Goal: Entertainment & Leisure: Browse casually

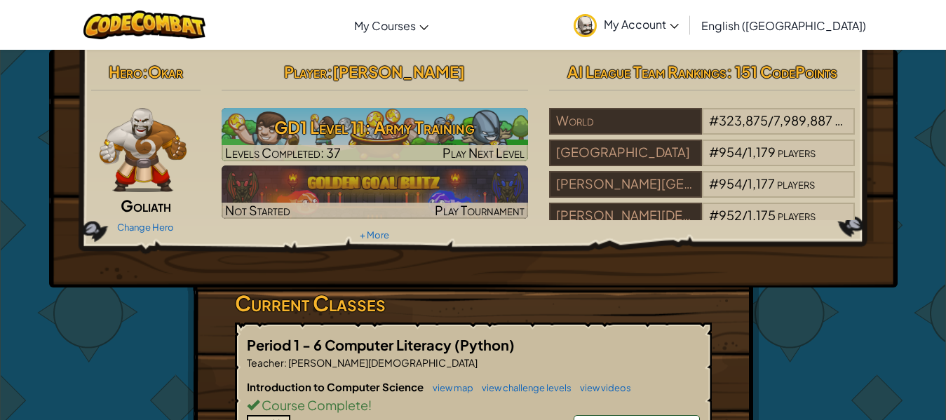
click at [482, 285] on div "Hero : Okar Goliath Change Hero Player : Jordan Sukup GD1 Level 11: Army Traini…" at bounding box center [473, 169] width 849 height 238
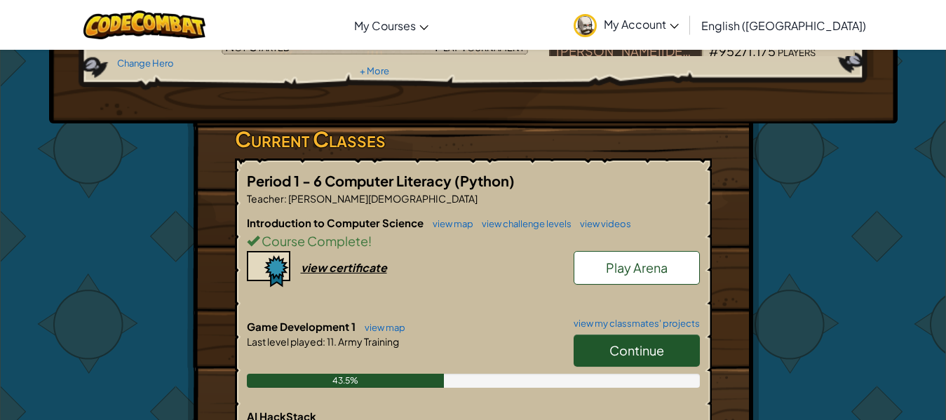
scroll to position [168, 0]
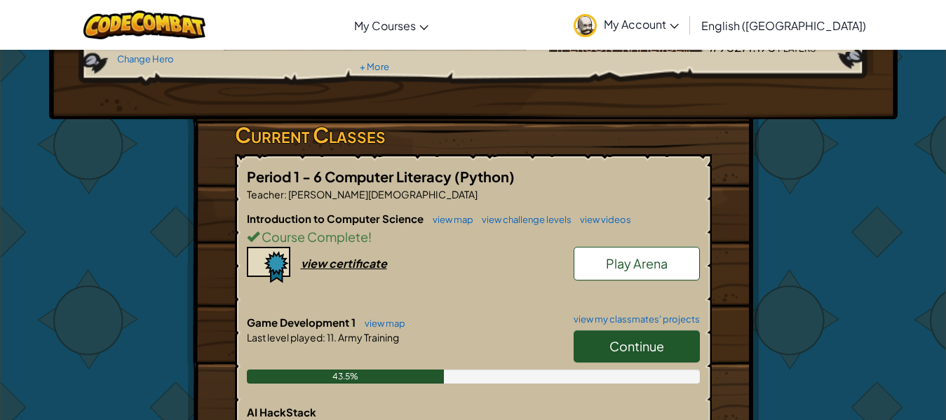
click at [618, 272] on link "Play Arena" at bounding box center [637, 264] width 126 height 34
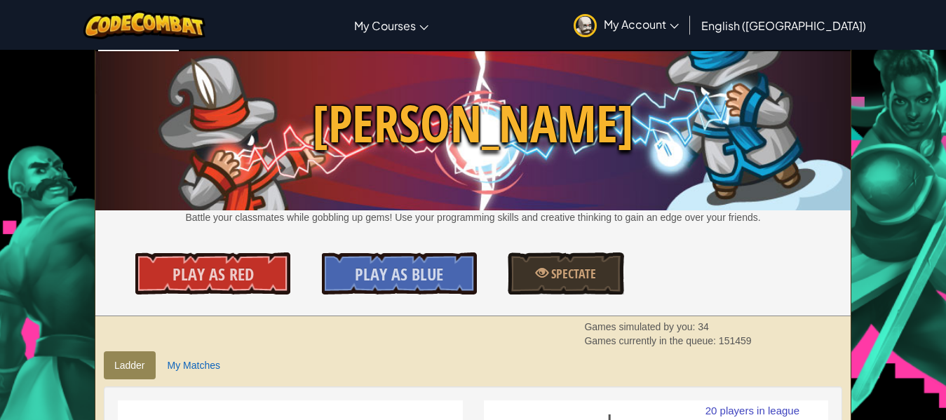
scroll to position [28, 0]
